Goal: Check status: Check status

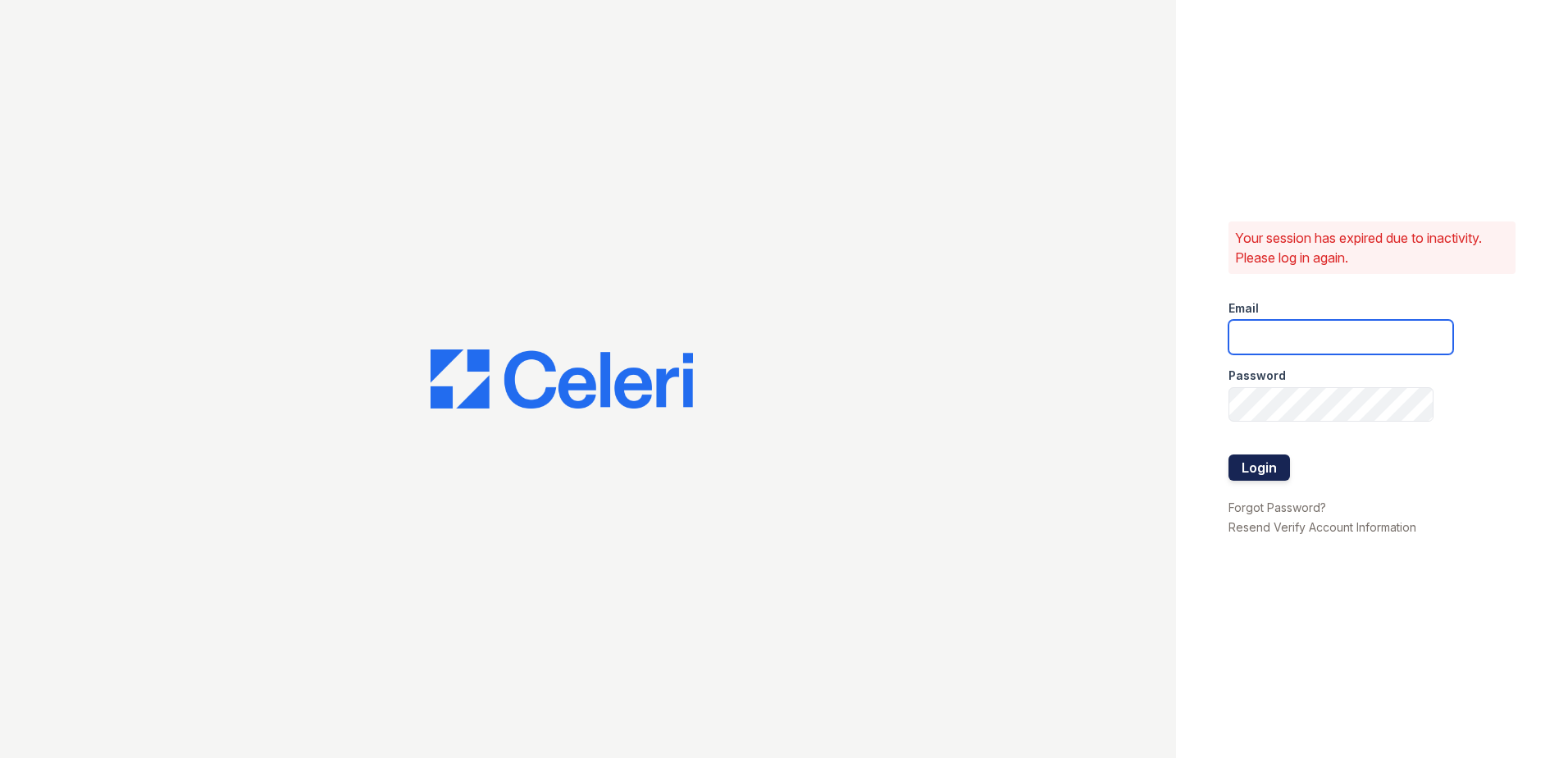
type input "arrivenorthbethesda@trinity-pm.com"
click at [1237, 475] on button "Login" at bounding box center [1259, 467] width 62 height 26
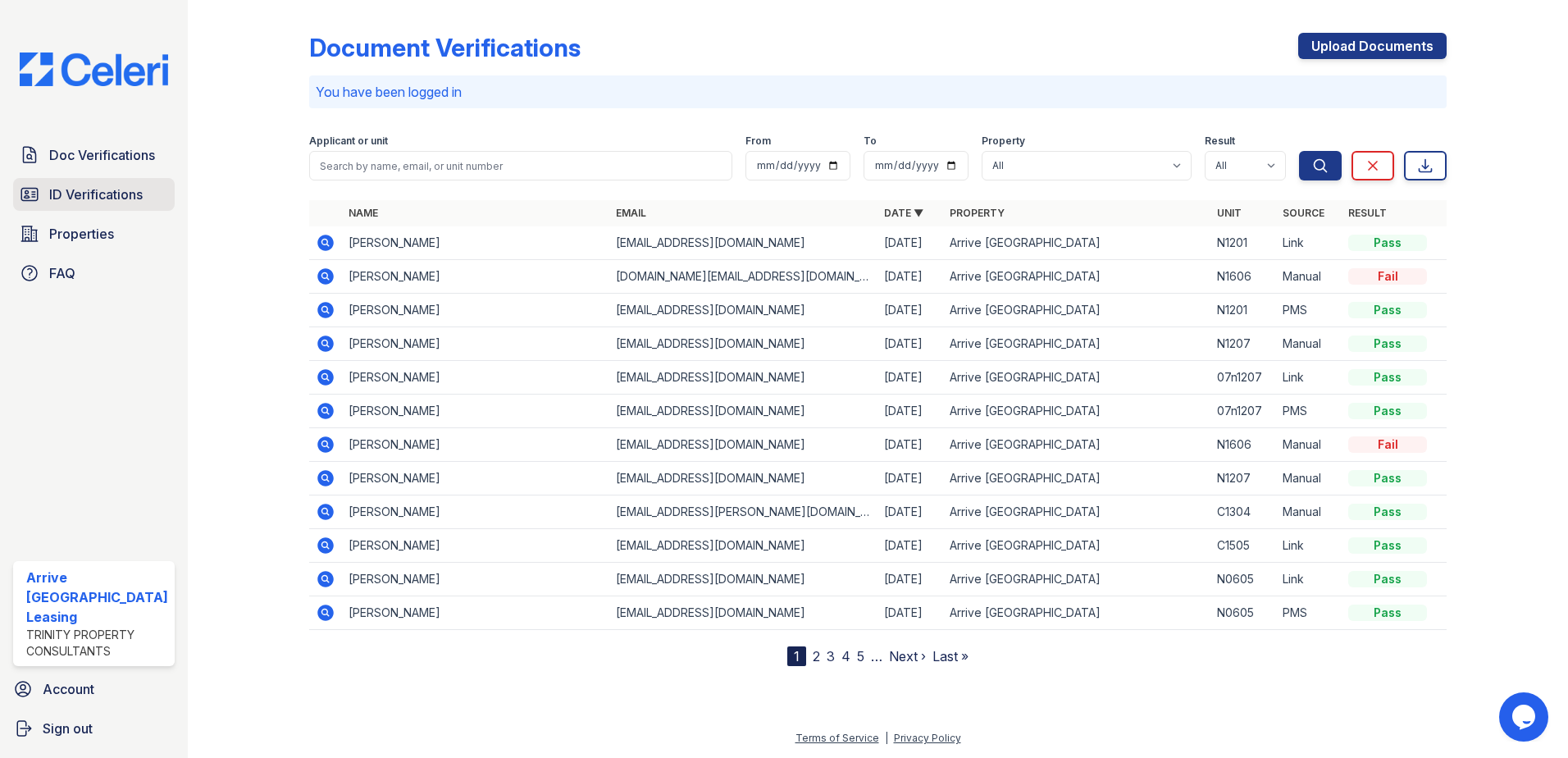
click at [129, 203] on span "ID Verifications" at bounding box center [96, 194] width 94 height 19
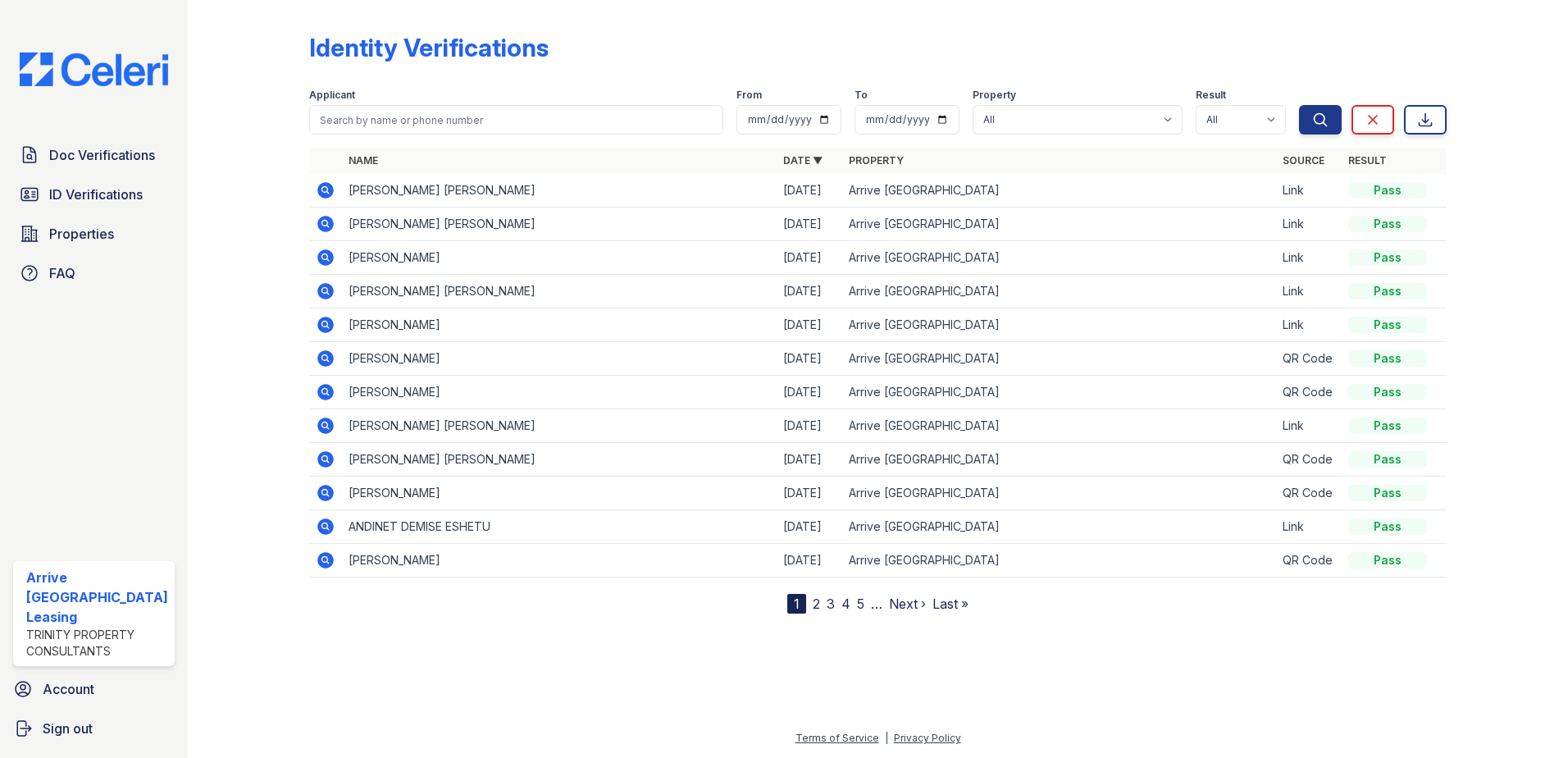
click at [358, 193] on td "RYAN PATRICK BERRY" at bounding box center [559, 191] width 435 height 34
click at [333, 191] on td at bounding box center [326, 191] width 33 height 34
click at [330, 191] on icon at bounding box center [325, 190] width 16 height 16
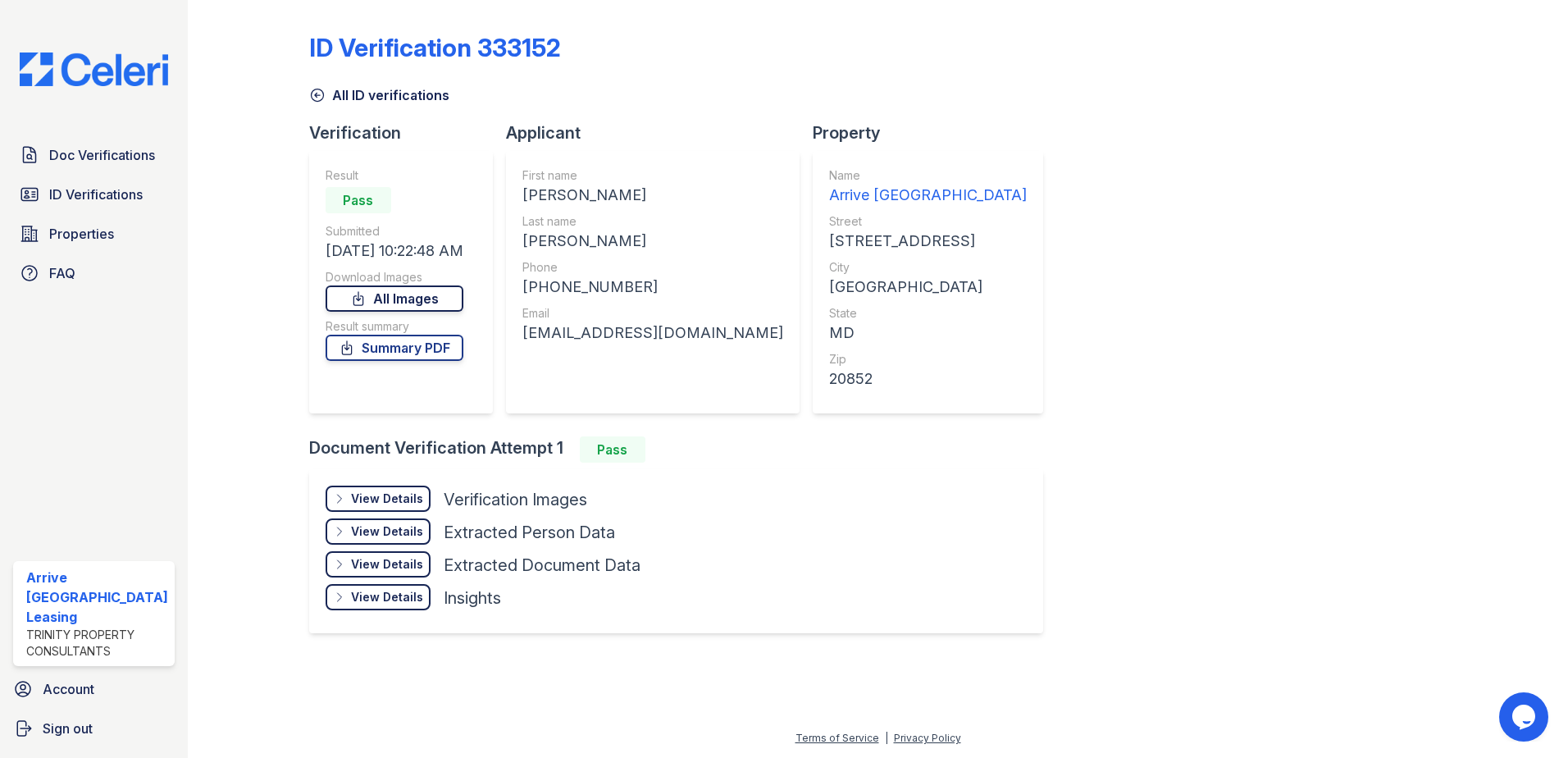
click at [396, 298] on link "All Images" at bounding box center [394, 298] width 138 height 26
click at [408, 341] on link "Summary PDF" at bounding box center [394, 348] width 138 height 26
